Goal: Find specific page/section: Find specific page/section

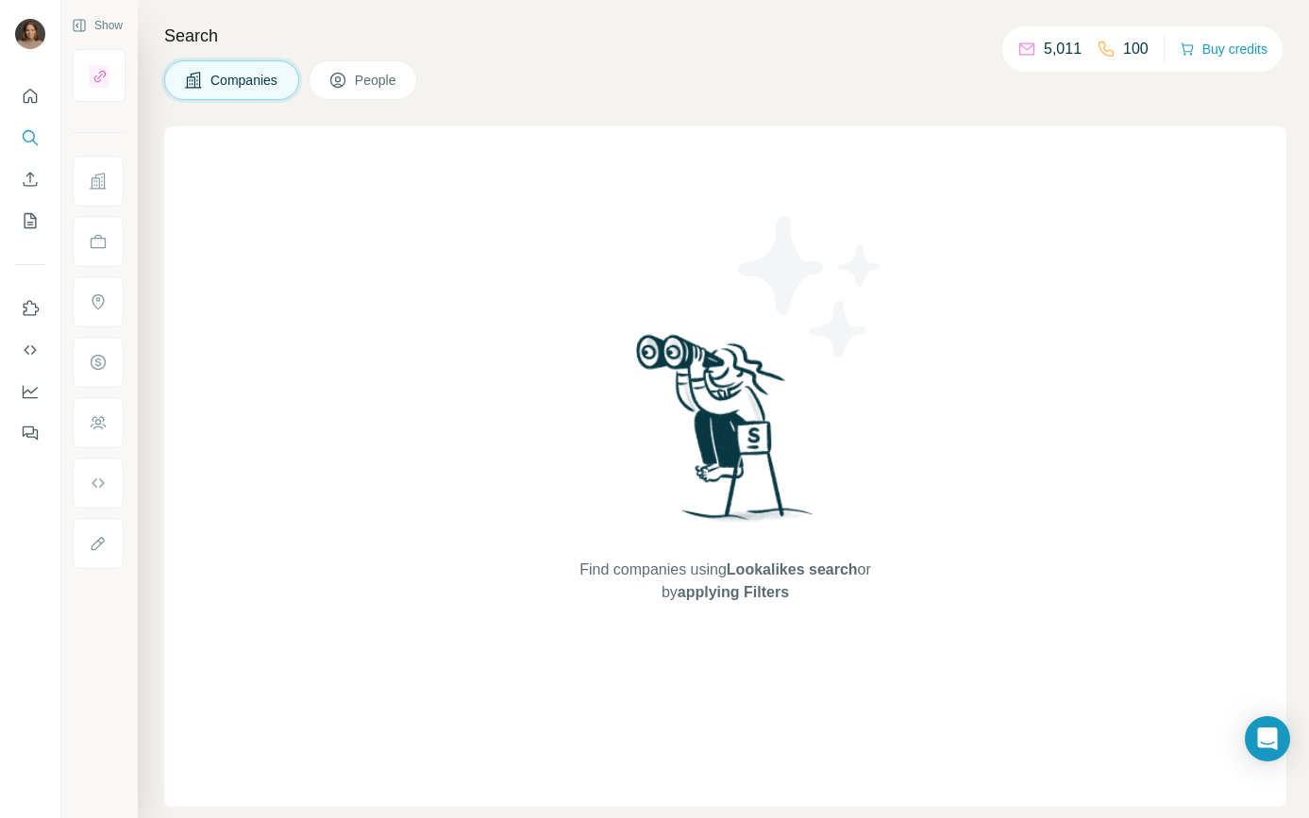
click at [756, 93] on div "Companies People" at bounding box center [725, 80] width 1122 height 40
click at [31, 223] on icon "My lists" at bounding box center [30, 220] width 19 height 19
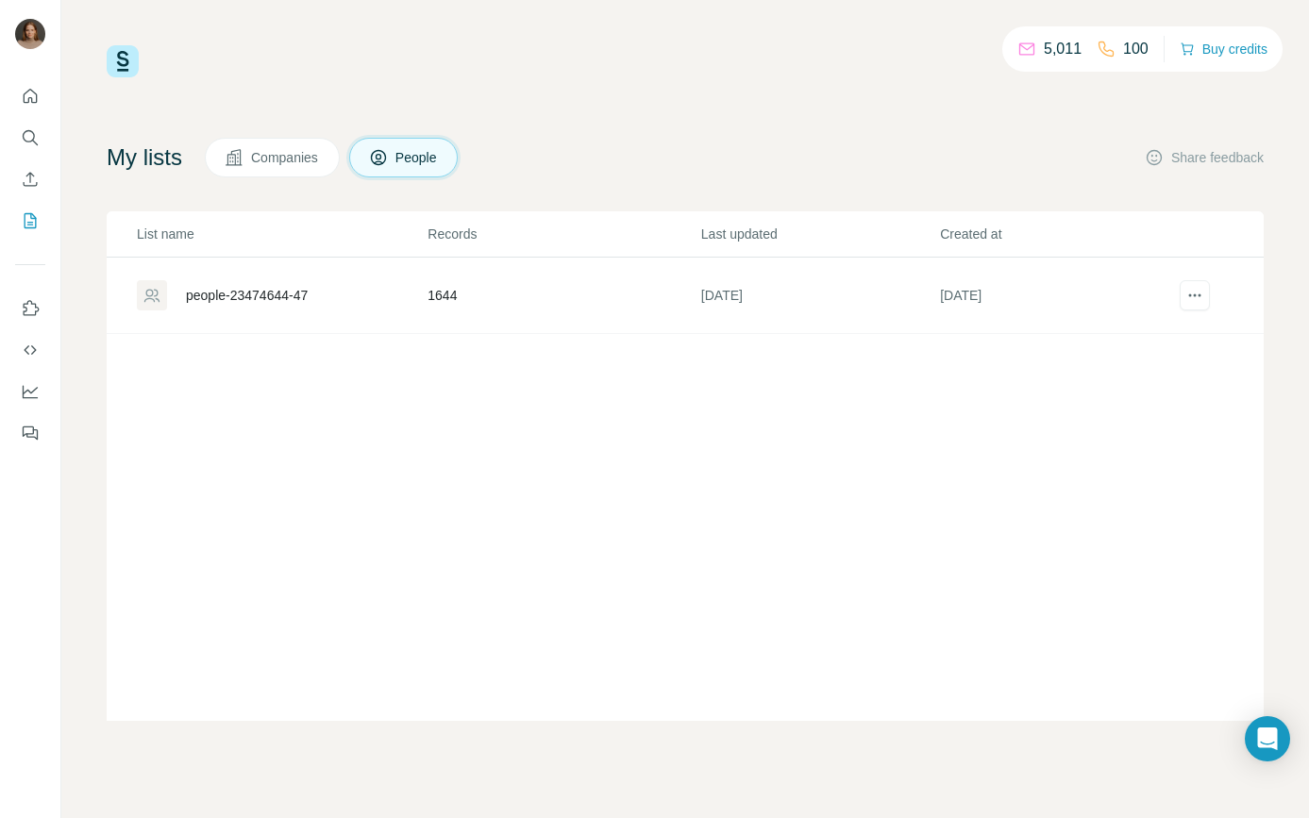
click at [287, 164] on span "Companies" at bounding box center [285, 157] width 69 height 19
click at [245, 308] on div "HR Consulting" at bounding box center [281, 295] width 289 height 30
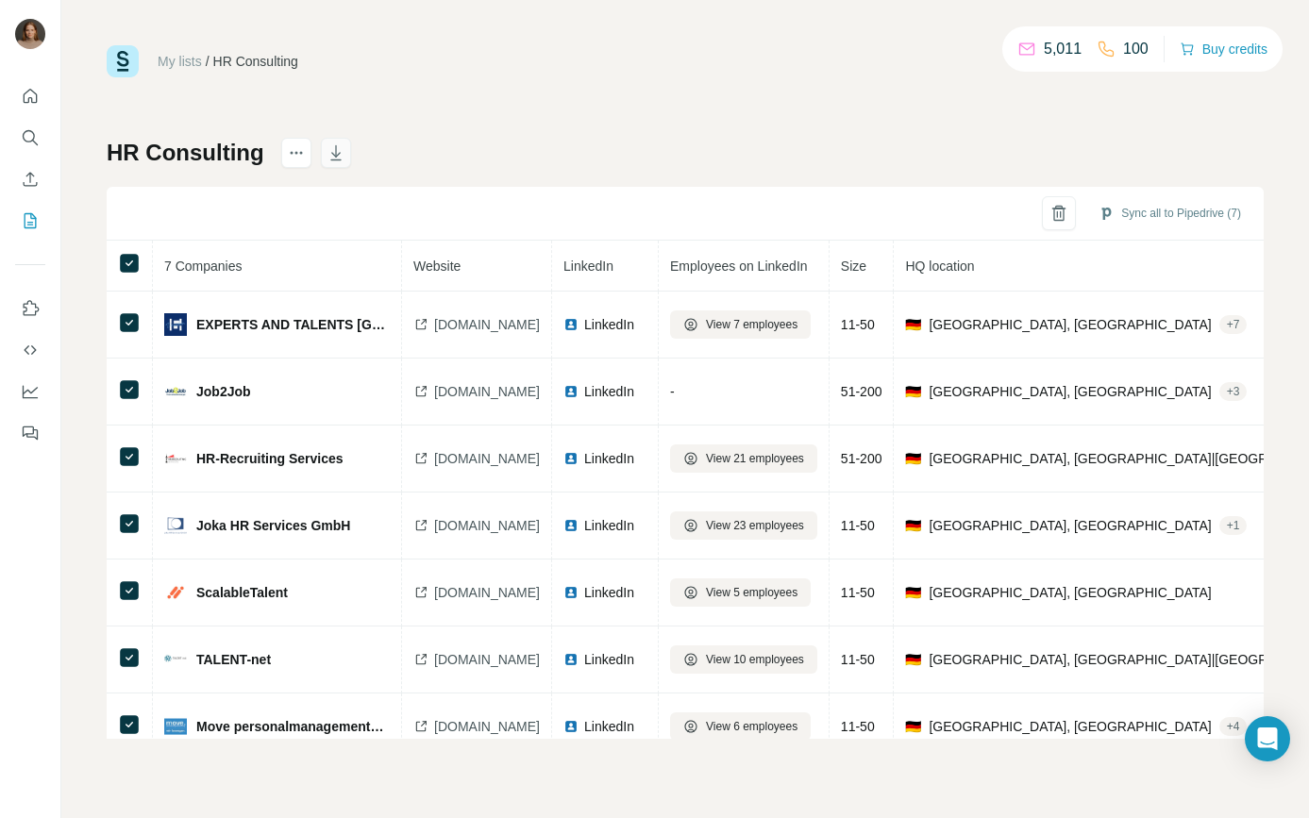
click at [328, 149] on icon "button" at bounding box center [335, 152] width 19 height 19
